Goal: Information Seeking & Learning: Learn about a topic

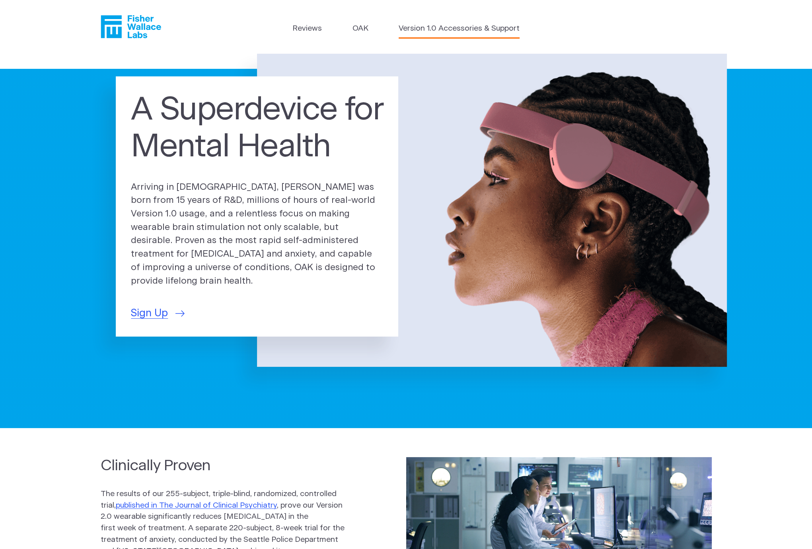
click at [446, 28] on link "Version 1.0 Accessories & Support" at bounding box center [459, 29] width 121 height 12
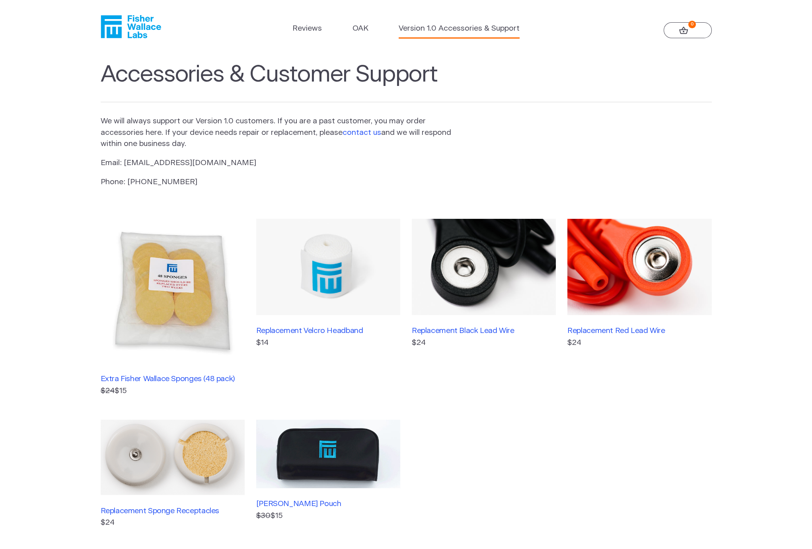
click at [371, 133] on link "contact us" at bounding box center [362, 133] width 39 height 8
click at [456, 27] on link "Version 1.0 Accessories & Support" at bounding box center [459, 29] width 121 height 12
click at [366, 27] on link "OAK" at bounding box center [361, 29] width 16 height 12
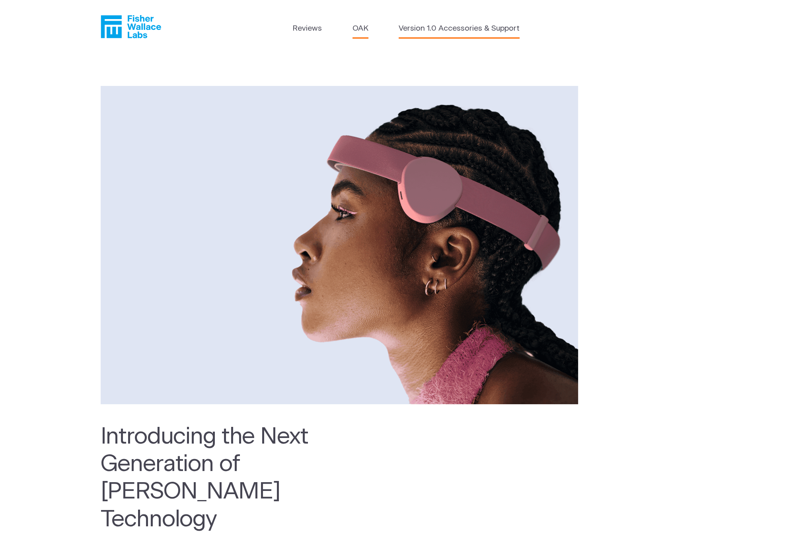
click at [452, 29] on link "Version 1.0 Accessories & Support" at bounding box center [459, 29] width 121 height 12
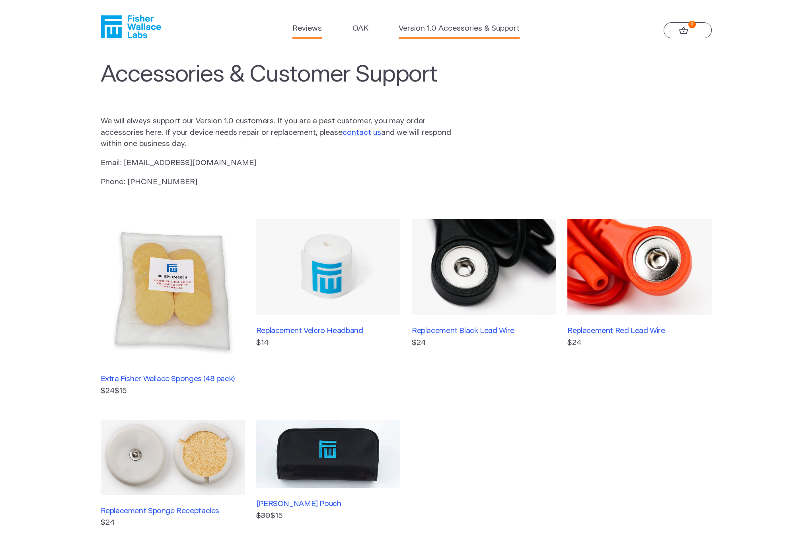
click at [305, 30] on link "Reviews" at bounding box center [307, 29] width 29 height 12
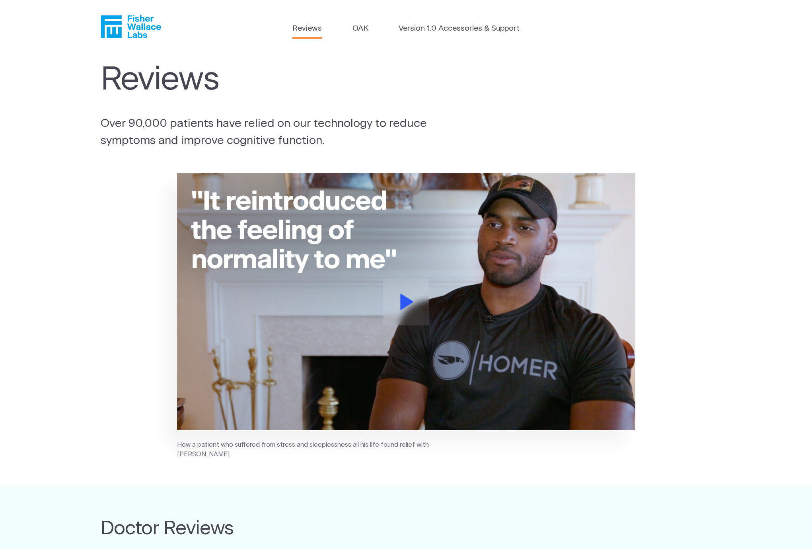
click at [138, 22] on icon "Fisher Wallace" at bounding box center [131, 26] width 60 height 23
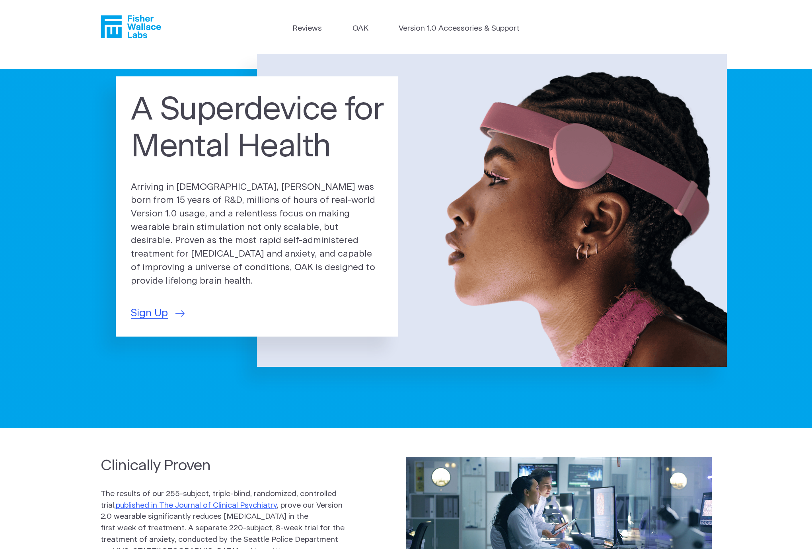
click at [323, 248] on p "Arriving in [DEMOGRAPHIC_DATA], [PERSON_NAME] was born from 15 years of R&D, mi…" at bounding box center [257, 234] width 252 height 107
click at [322, 248] on p "Arriving in [DEMOGRAPHIC_DATA], [PERSON_NAME] was born from 15 years of R&D, mi…" at bounding box center [257, 234] width 252 height 107
copy p "anxiety"
